Goal: Task Accomplishment & Management: Use online tool/utility

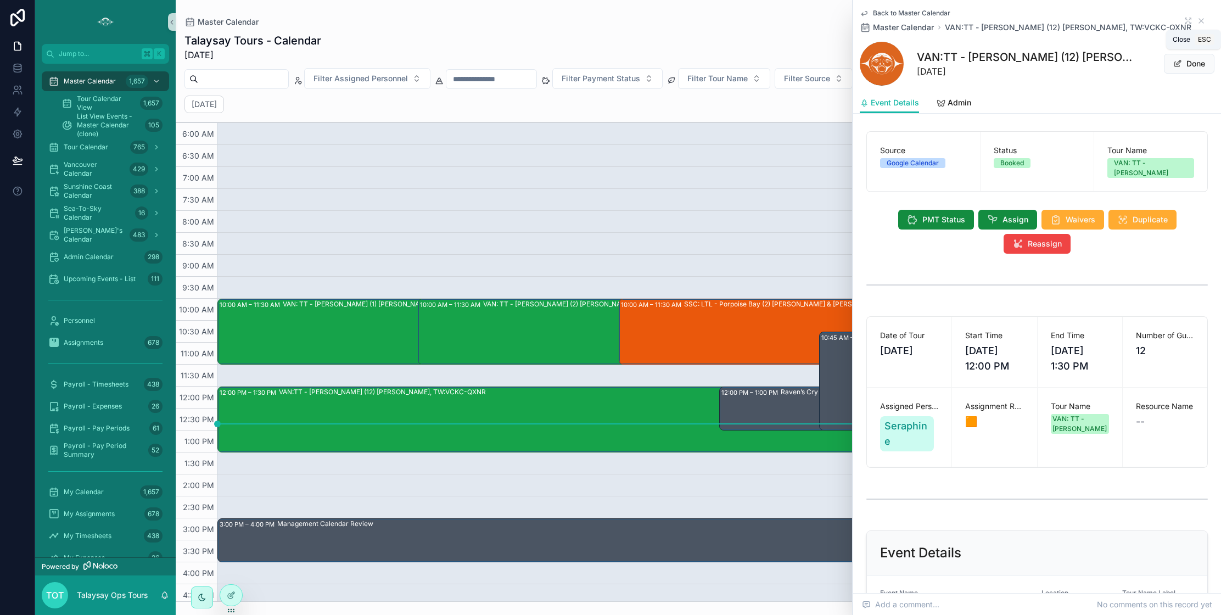
click at [1199, 18] on icon "scrollable content" at bounding box center [1201, 20] width 9 height 9
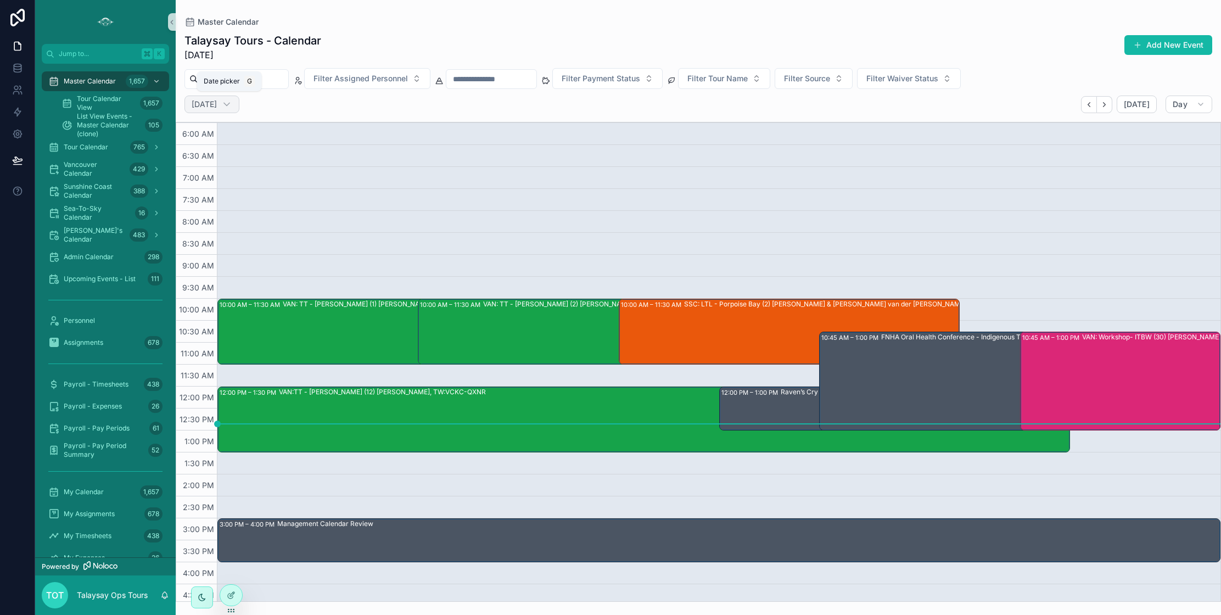
click at [217, 109] on h2 "[DATE]" at bounding box center [204, 104] width 25 height 11
select select "****"
select select "*"
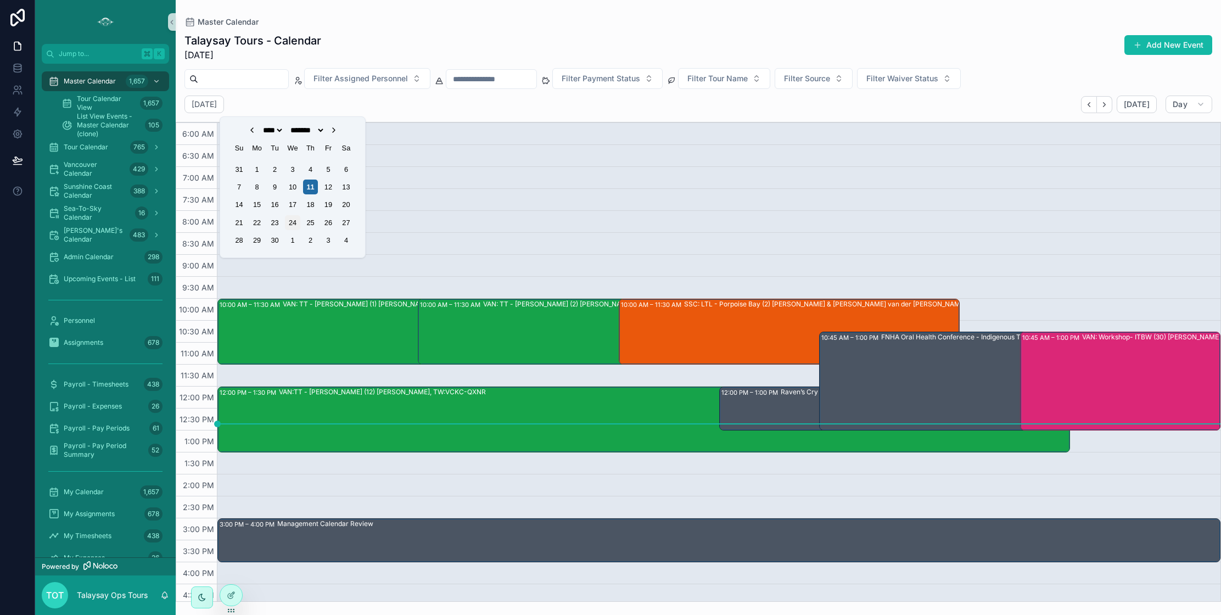
click at [295, 223] on div "24" at bounding box center [292, 222] width 15 height 15
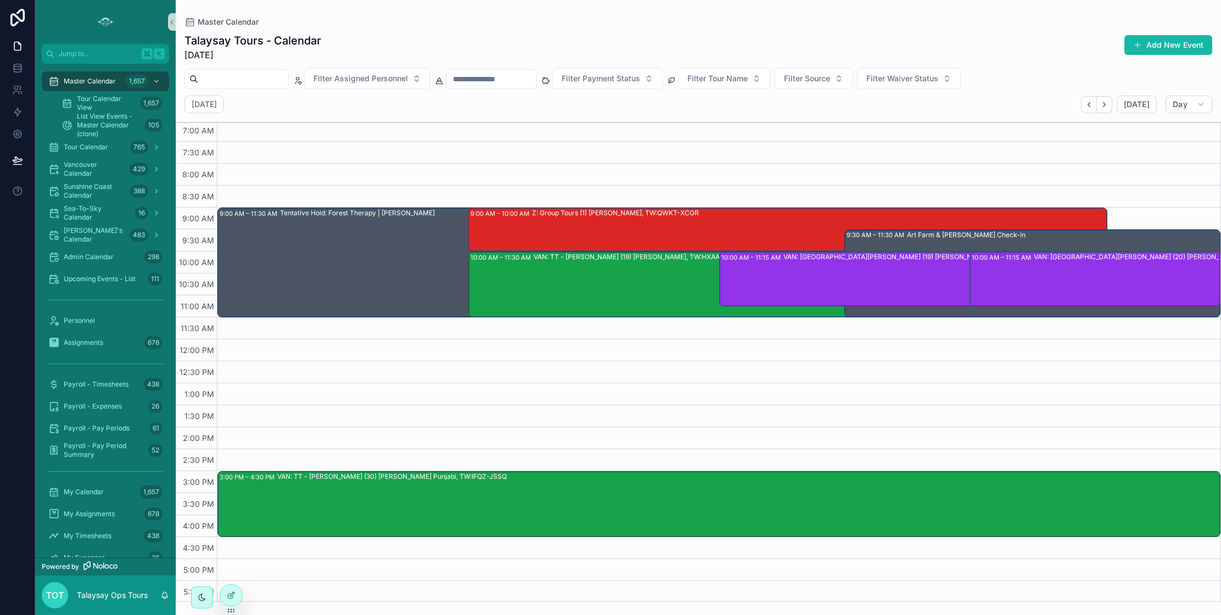
scroll to position [45, 0]
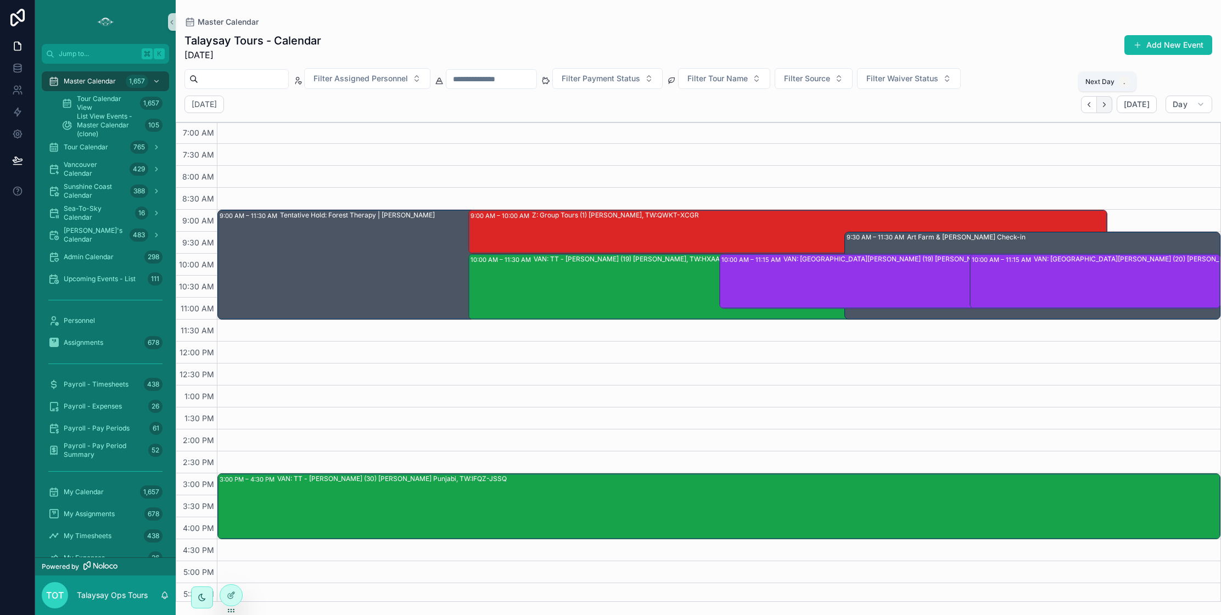
click at [1105, 104] on icon "Next" at bounding box center [1104, 104] width 2 height 4
